Goal: Understand process/instructions: Learn how to perform a task or action

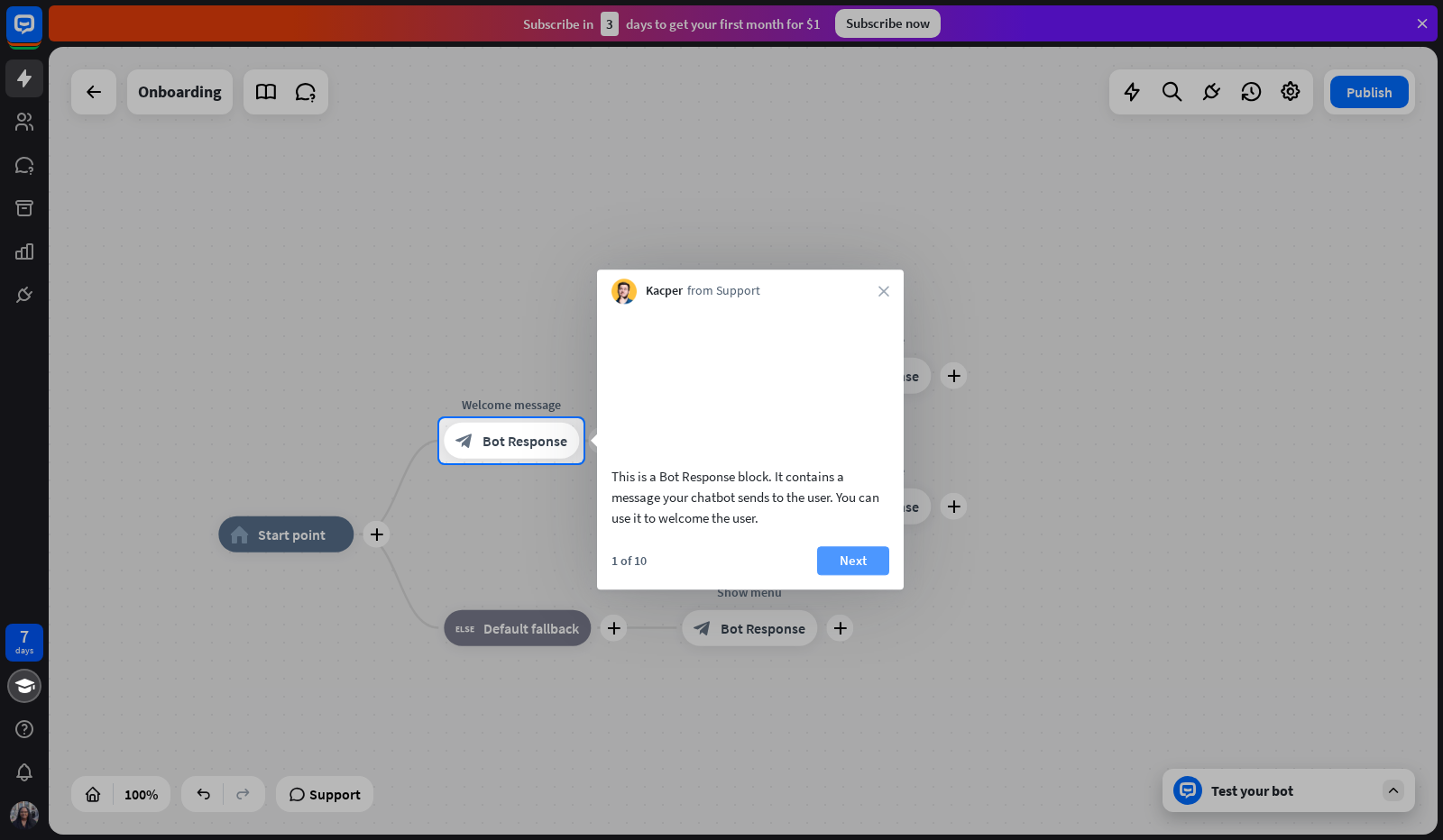
click at [835, 575] on button "Next" at bounding box center [853, 561] width 72 height 29
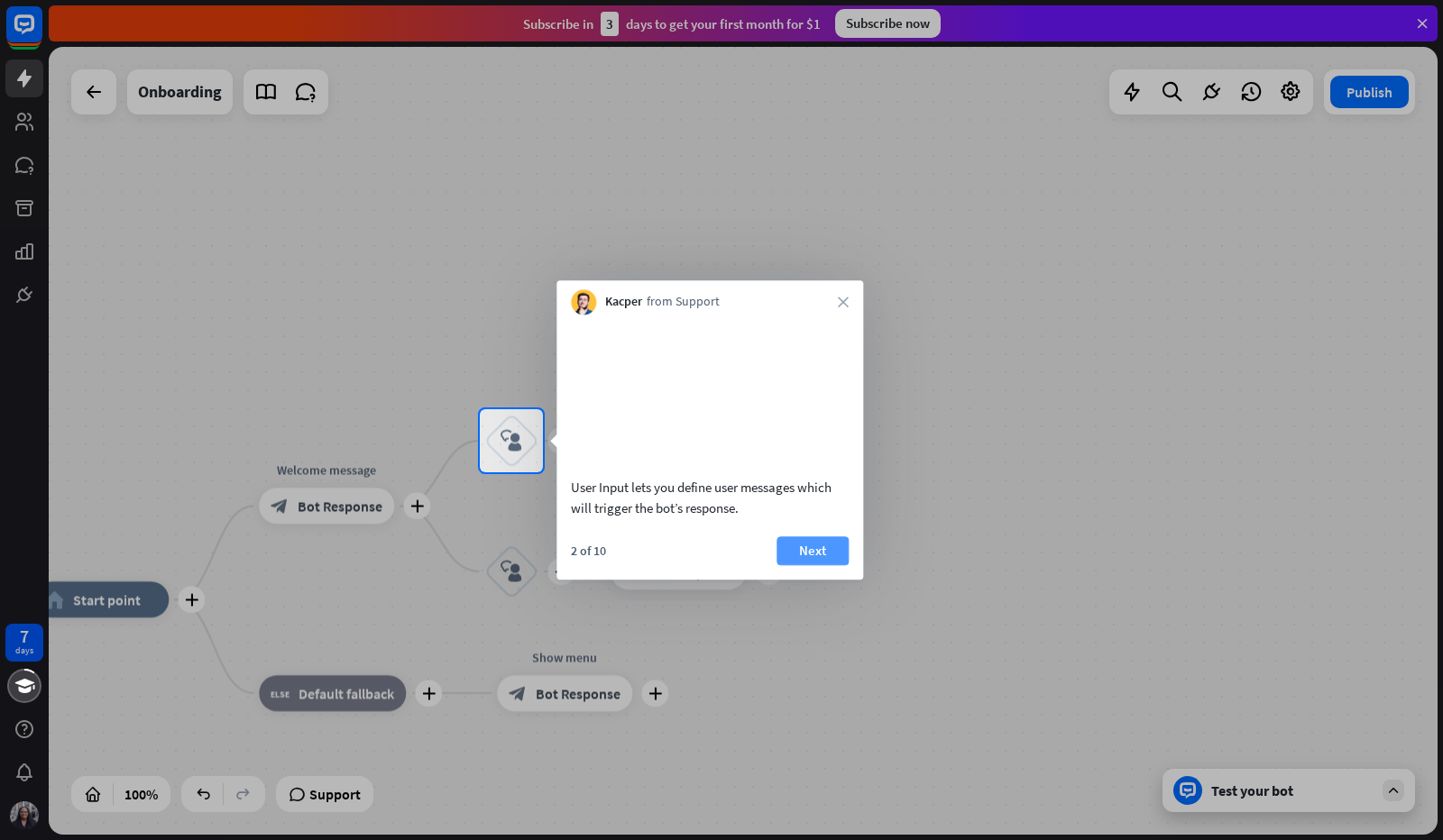
click at [817, 566] on button "Next" at bounding box center [812, 551] width 72 height 29
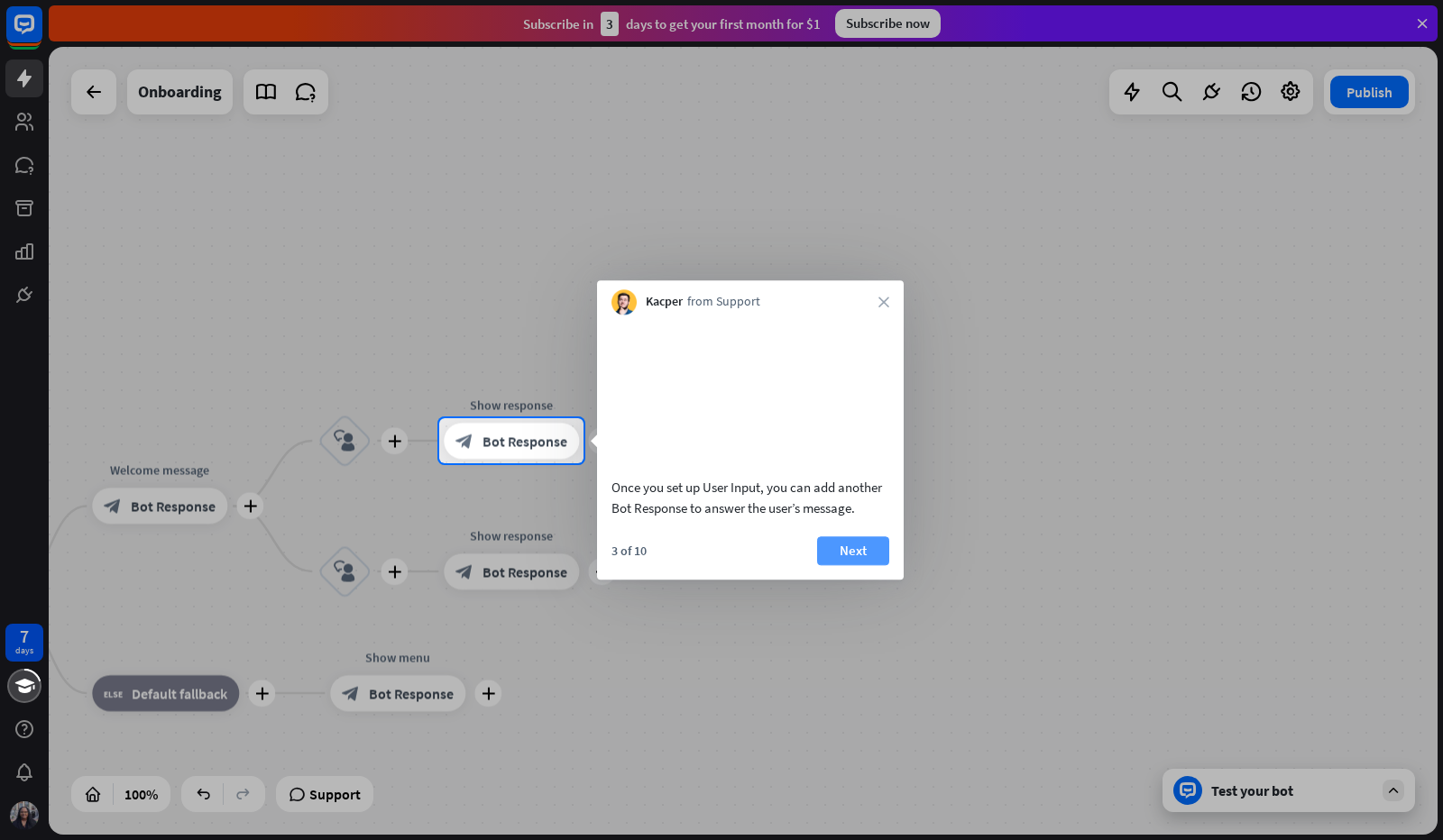
click at [837, 566] on button "Next" at bounding box center [853, 551] width 72 height 29
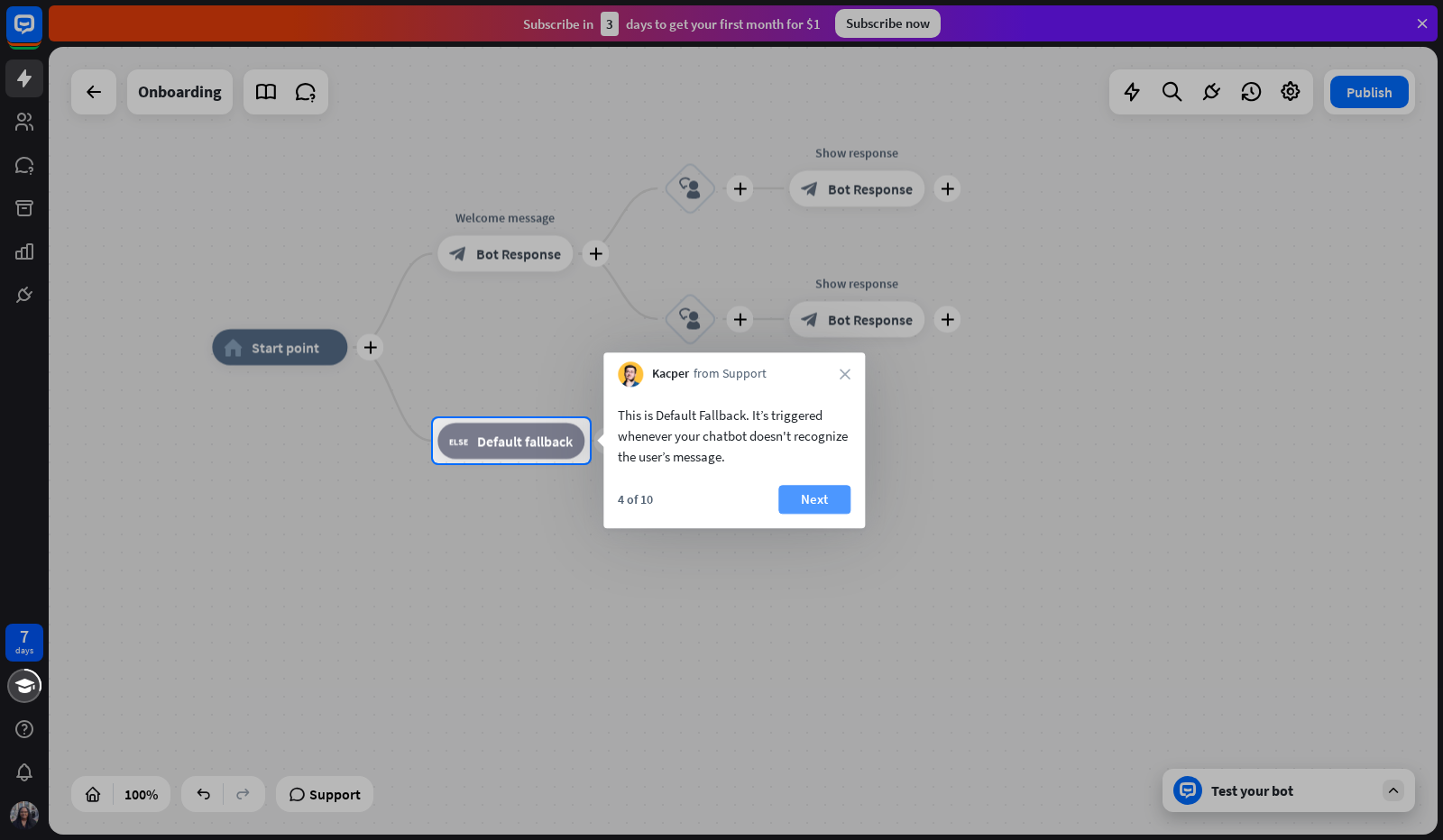
click at [807, 502] on button "Next" at bounding box center [813, 499] width 72 height 29
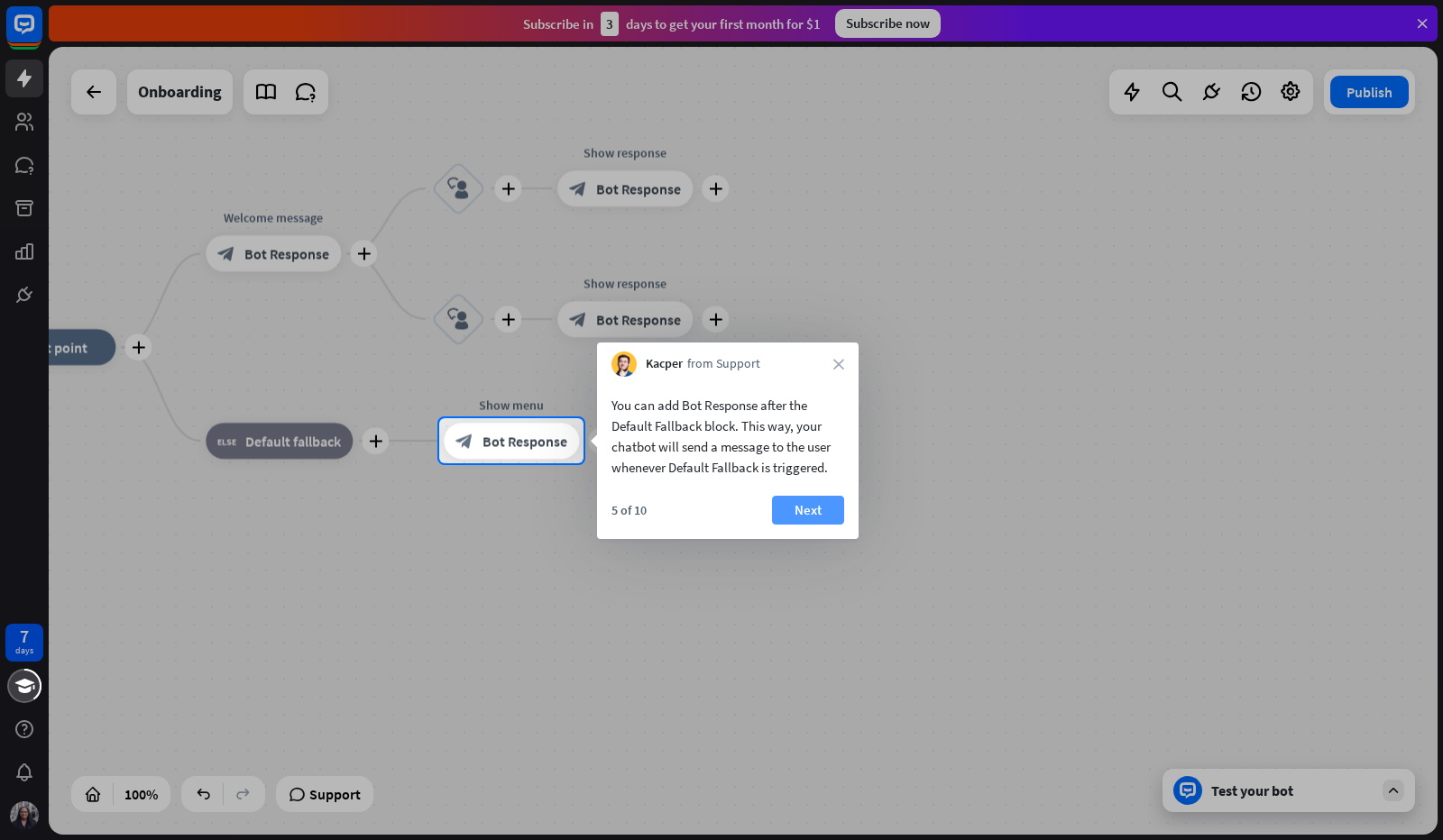
click at [810, 507] on button "Next" at bounding box center [808, 510] width 72 height 29
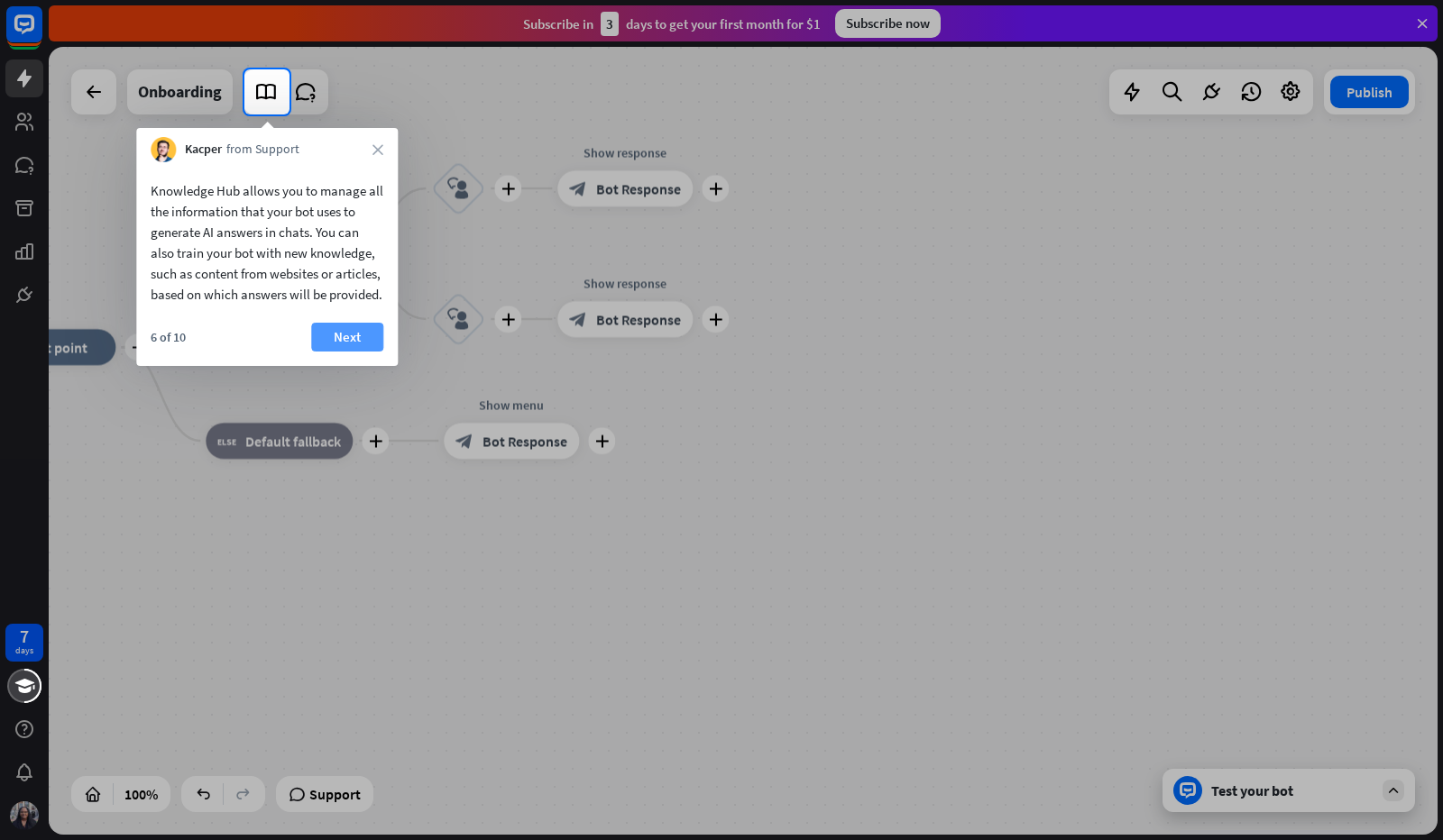
click at [341, 352] on button "Next" at bounding box center [346, 336] width 72 height 29
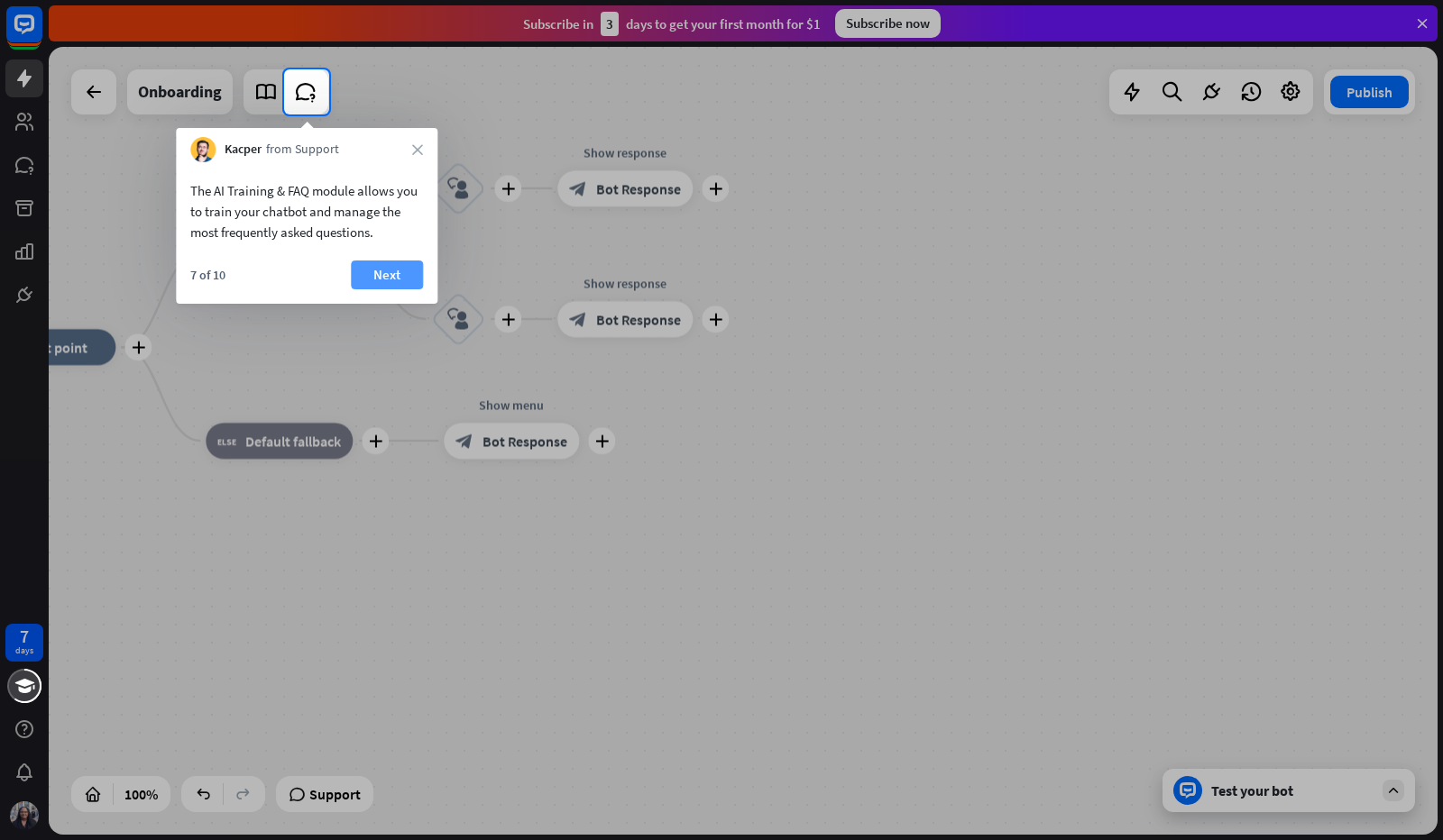
click at [371, 270] on button "Next" at bounding box center [387, 274] width 72 height 29
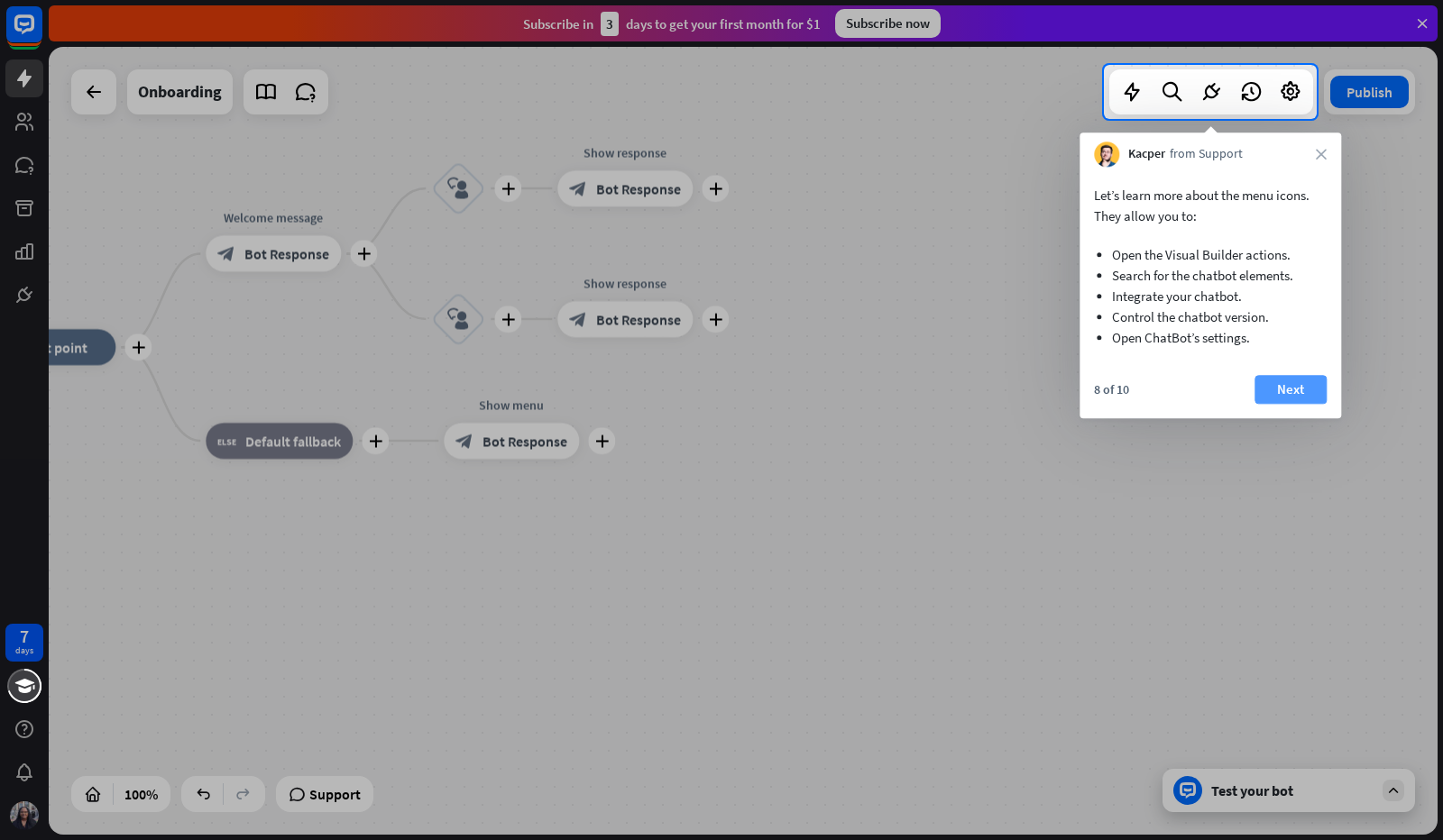
click at [1287, 387] on button "Next" at bounding box center [1290, 389] width 72 height 29
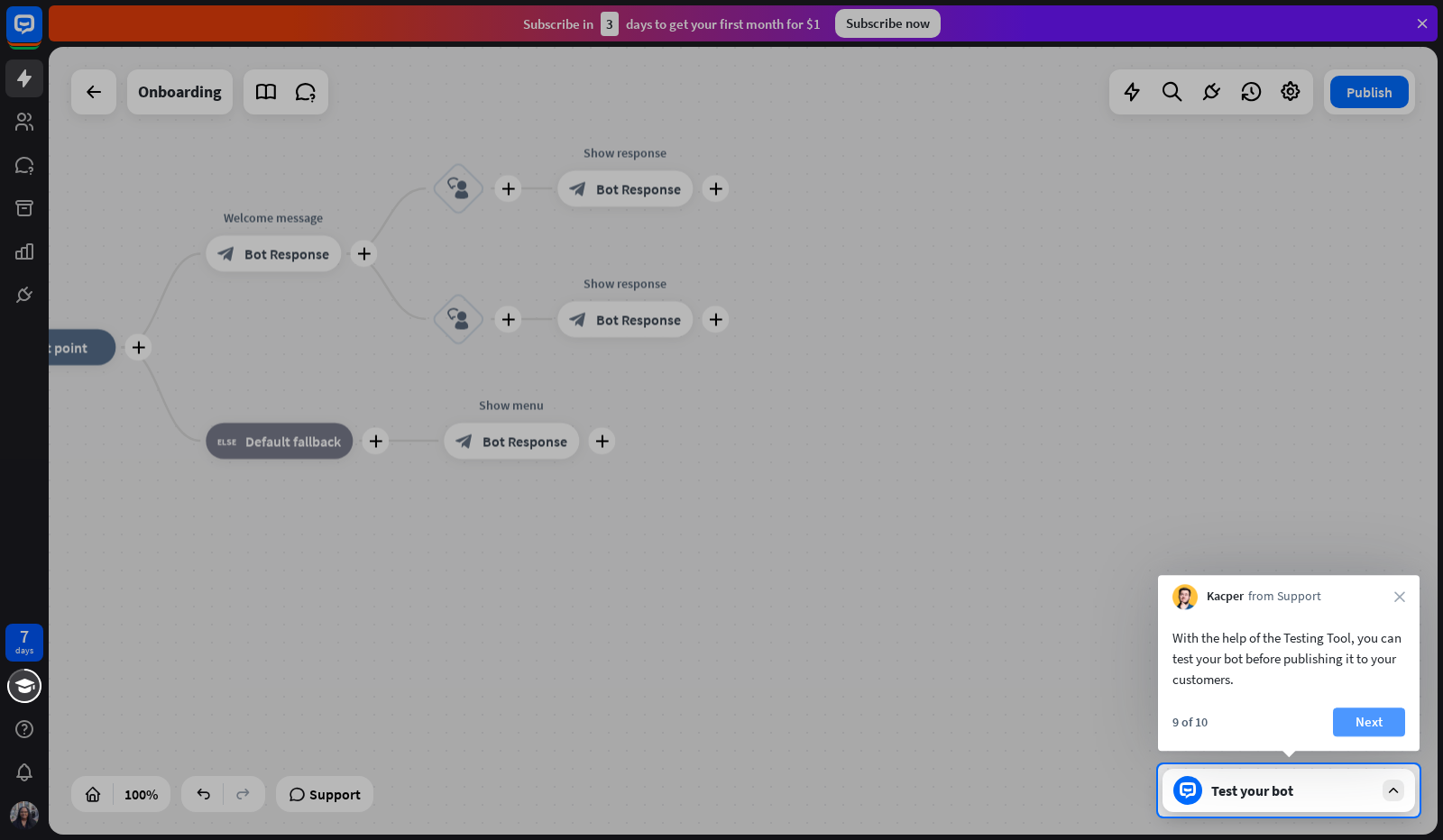
click at [1366, 722] on button "Next" at bounding box center [1368, 722] width 72 height 29
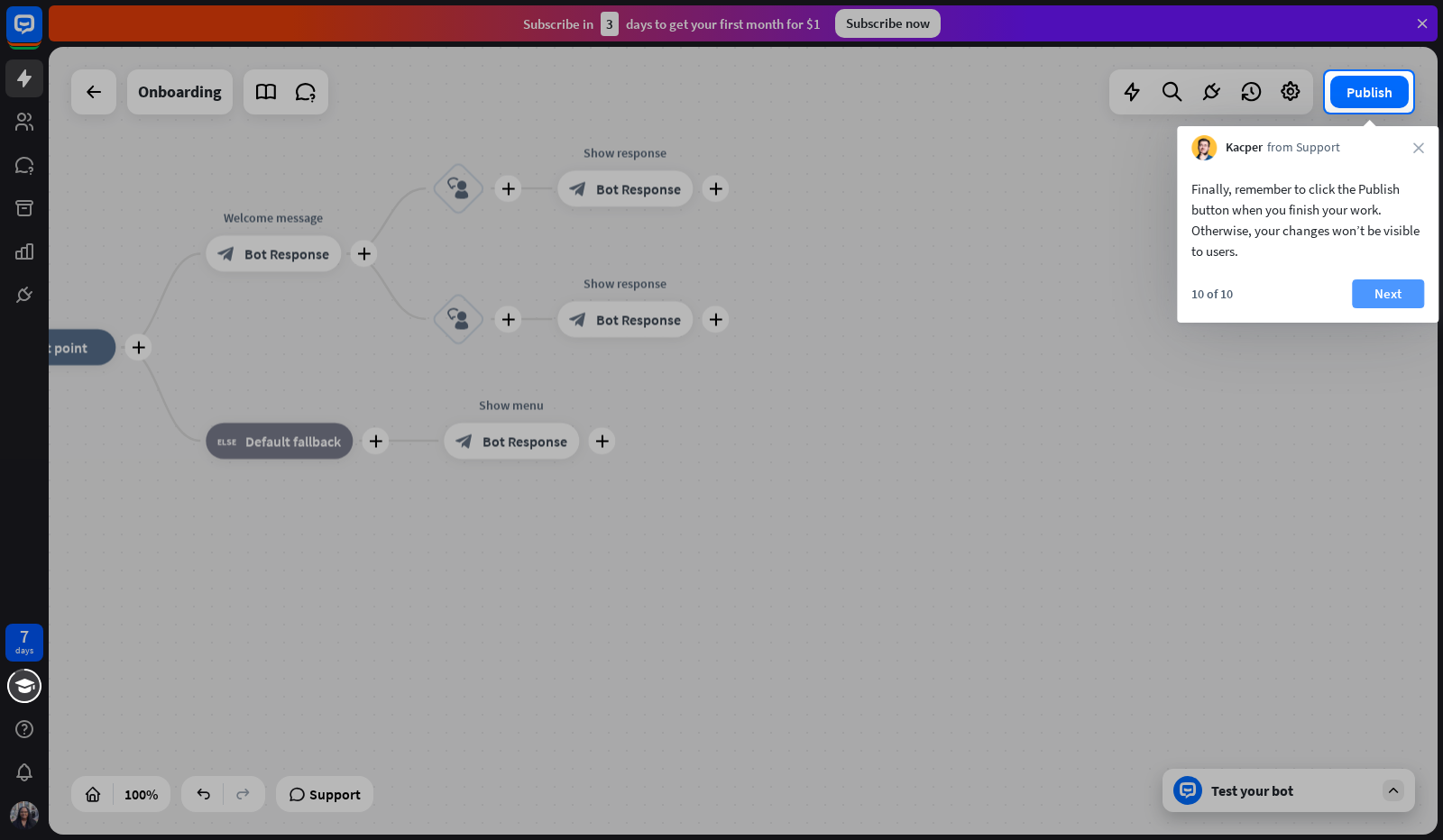
click at [1382, 302] on button "Next" at bounding box center [1387, 293] width 72 height 29
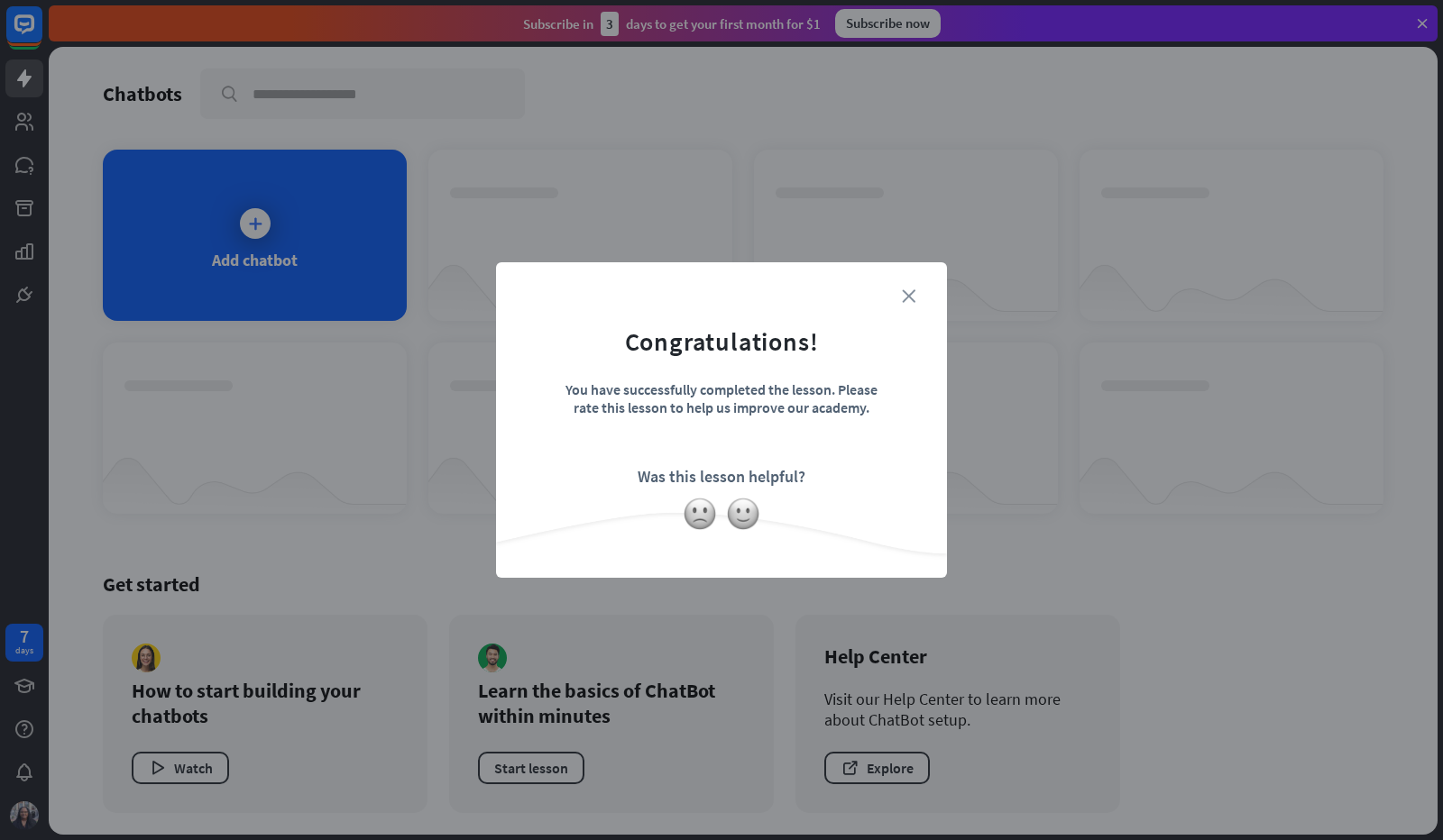
click at [911, 298] on icon "close" at bounding box center [909, 296] width 14 height 14
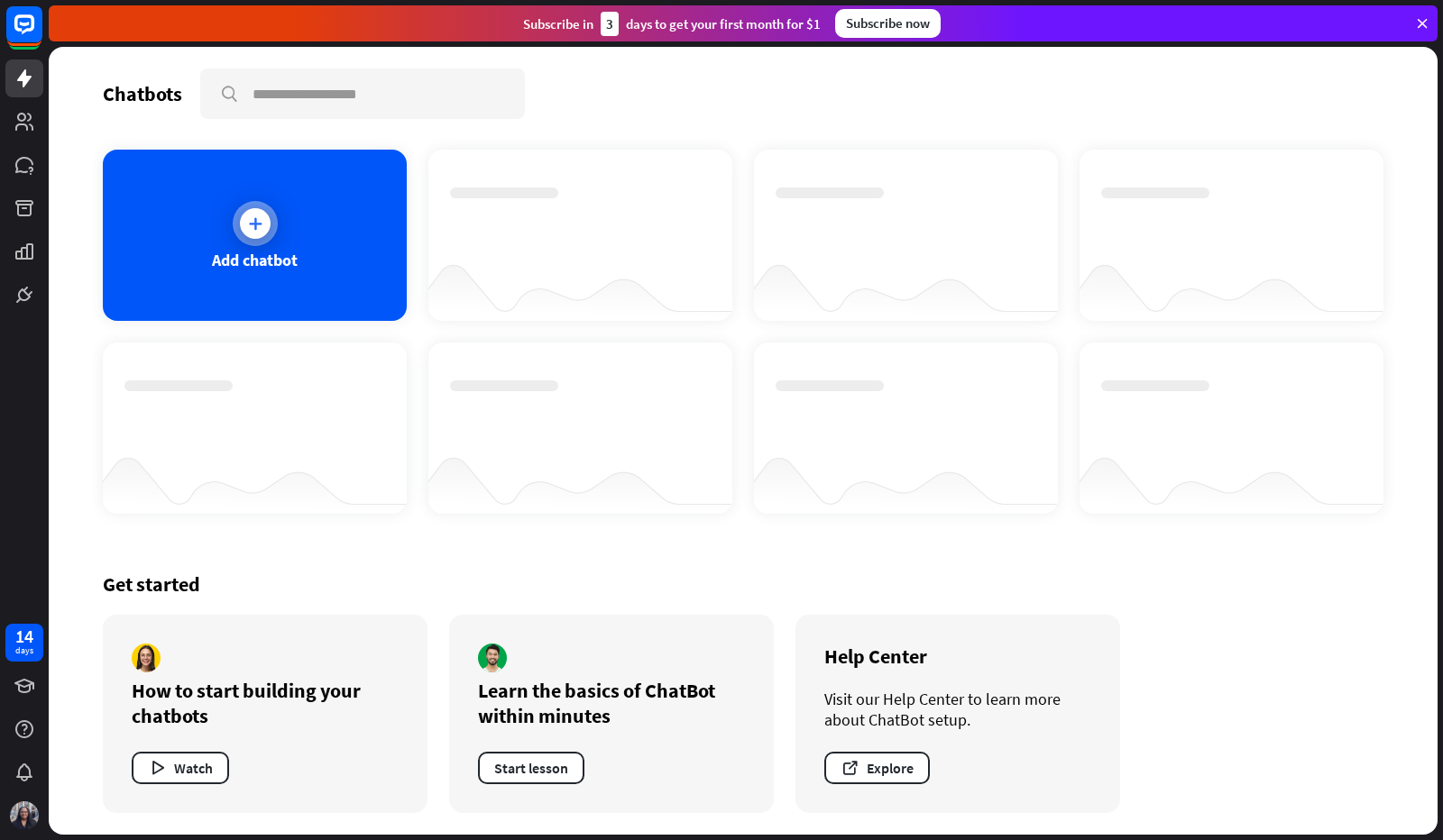
click at [266, 237] on div at bounding box center [256, 223] width 45 height 45
